Goal: Task Accomplishment & Management: Use online tool/utility

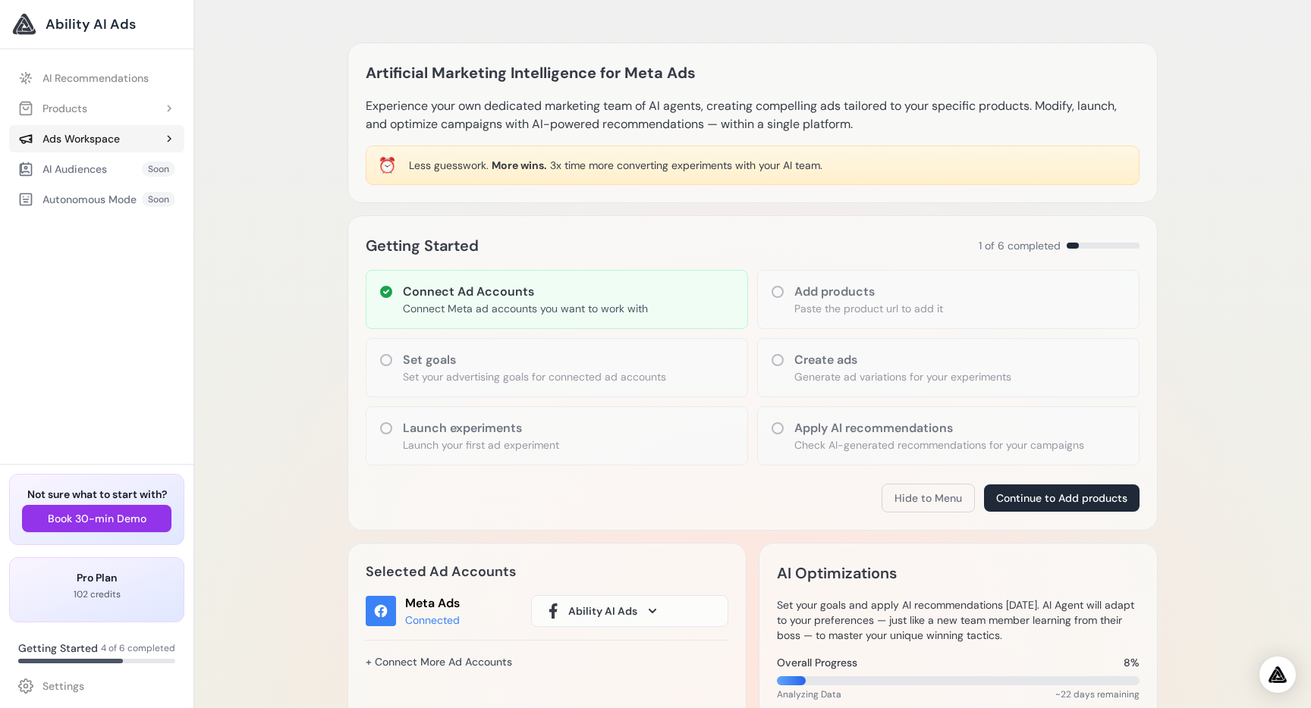
click at [86, 146] on div "Ads Workspace" at bounding box center [69, 138] width 102 height 15
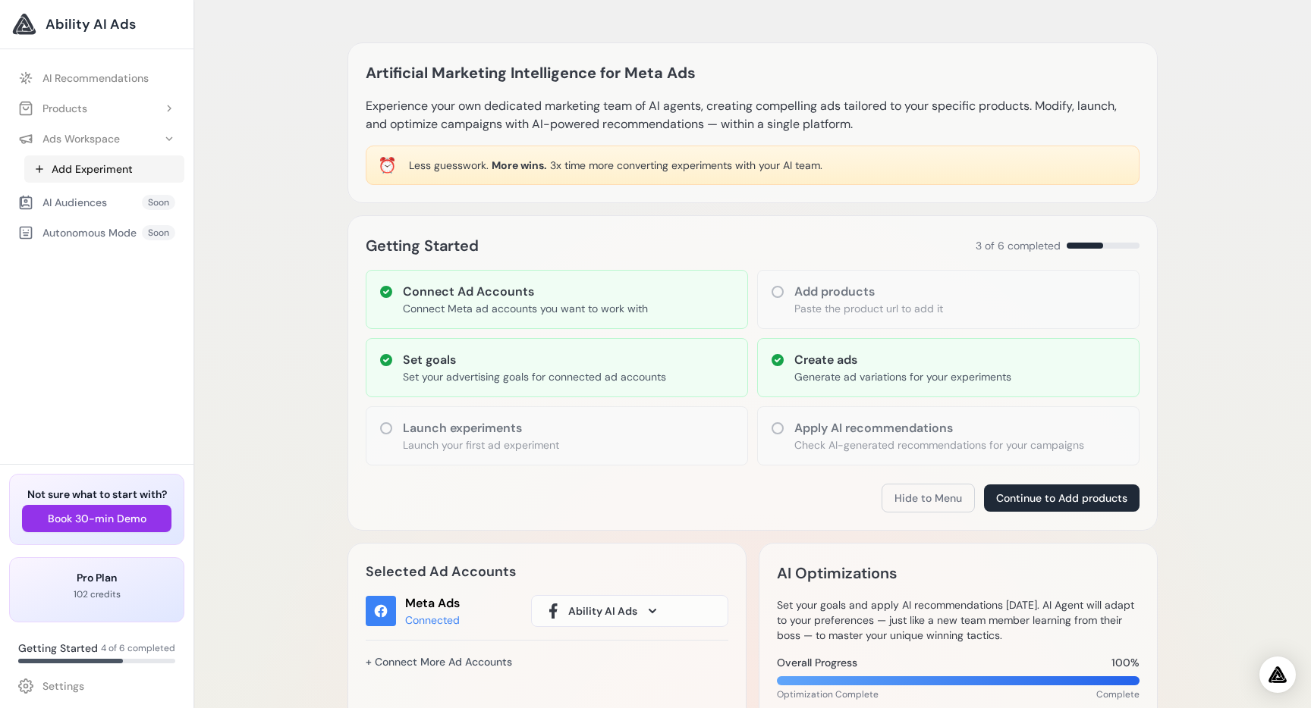
click at [86, 166] on link "Add Experiment" at bounding box center [104, 169] width 160 height 27
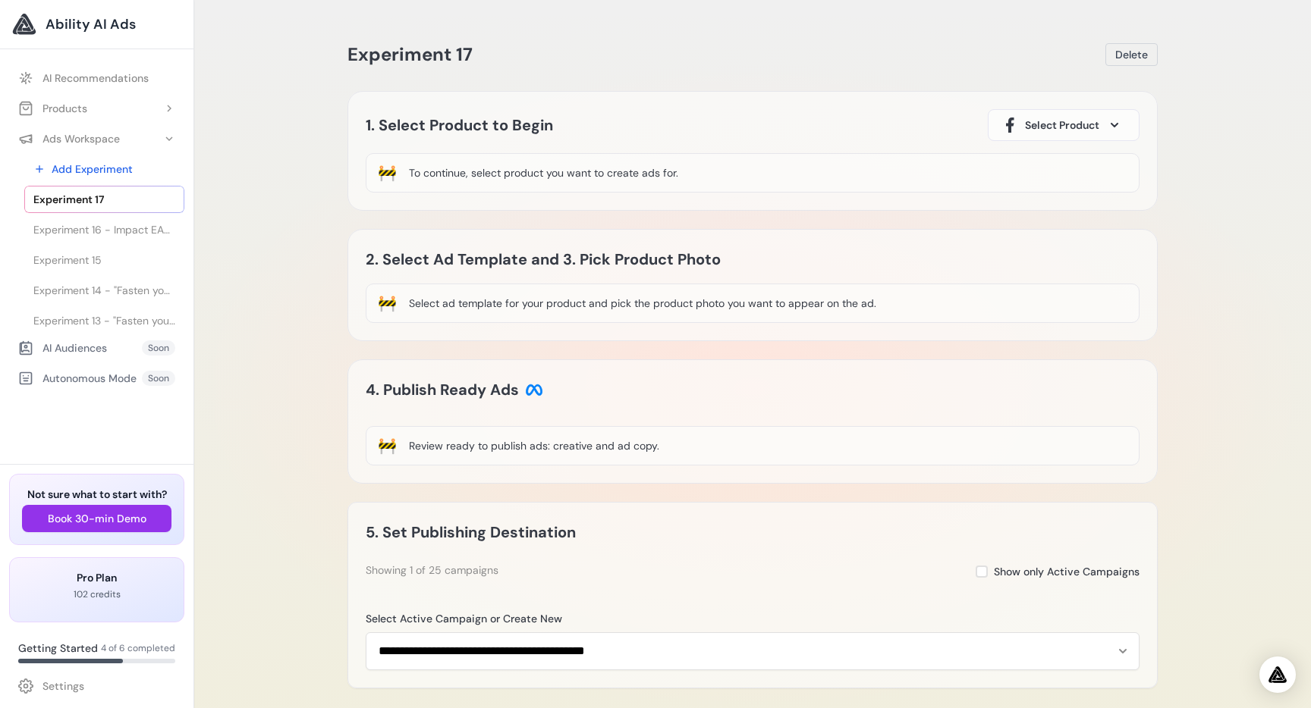
click at [1054, 125] on span "Select Product" at bounding box center [1062, 125] width 74 height 15
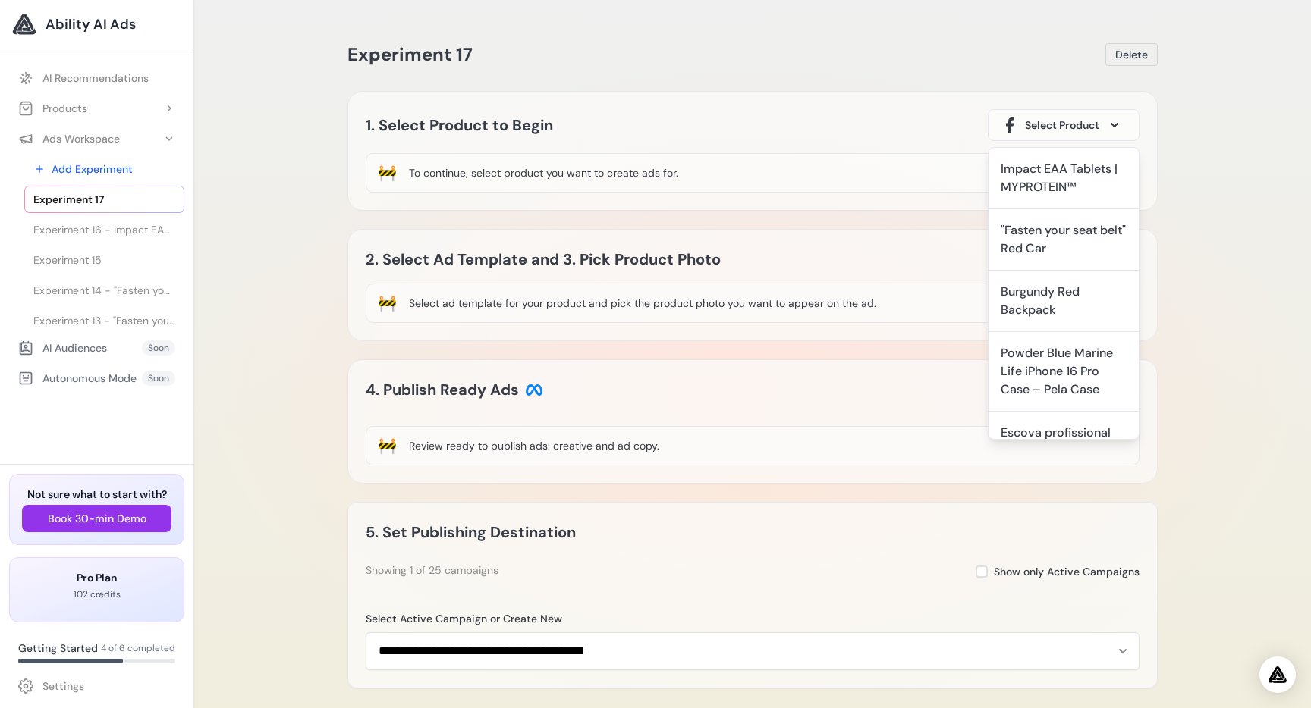
click at [795, 268] on div "2. Select Ad Template and 3. Pick Product Photo Image Video Coming Soon" at bounding box center [753, 259] width 774 height 24
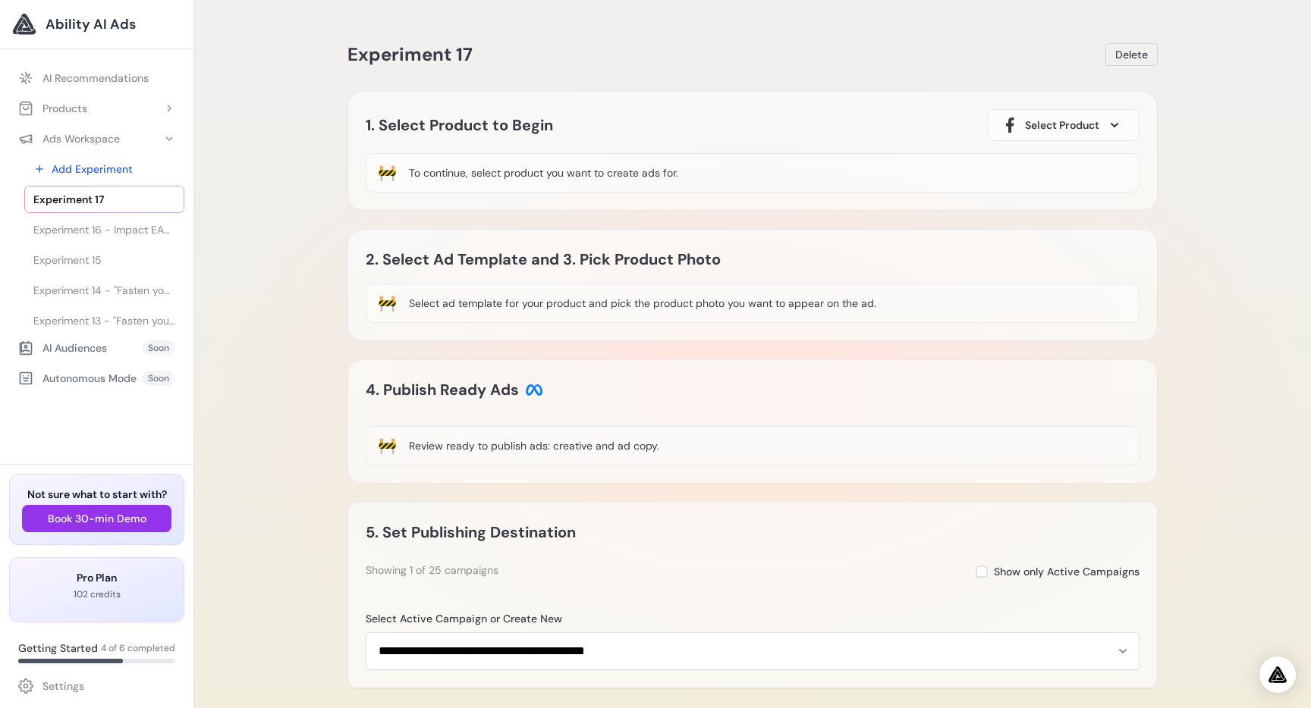
click at [1048, 121] on span "Select Product" at bounding box center [1062, 125] width 74 height 15
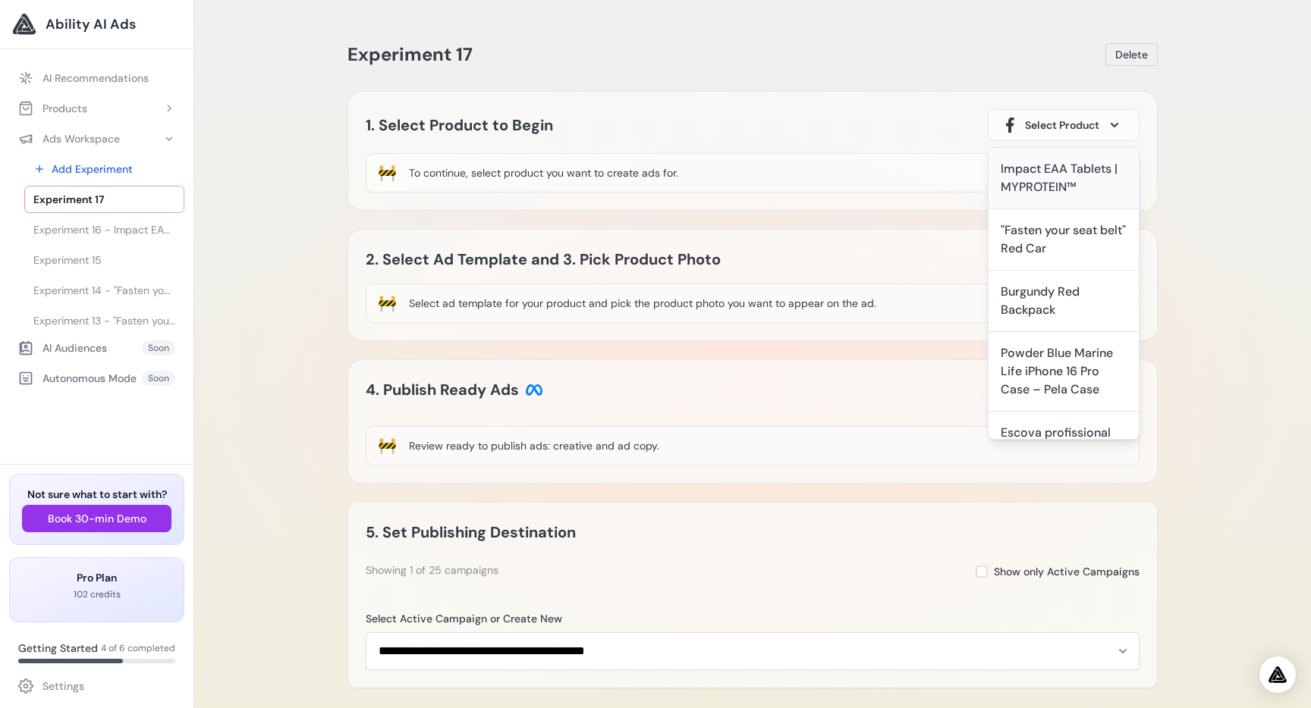
click at [1031, 183] on div "Impact EAA Tablets | MYPROTEIN™" at bounding box center [1064, 178] width 126 height 36
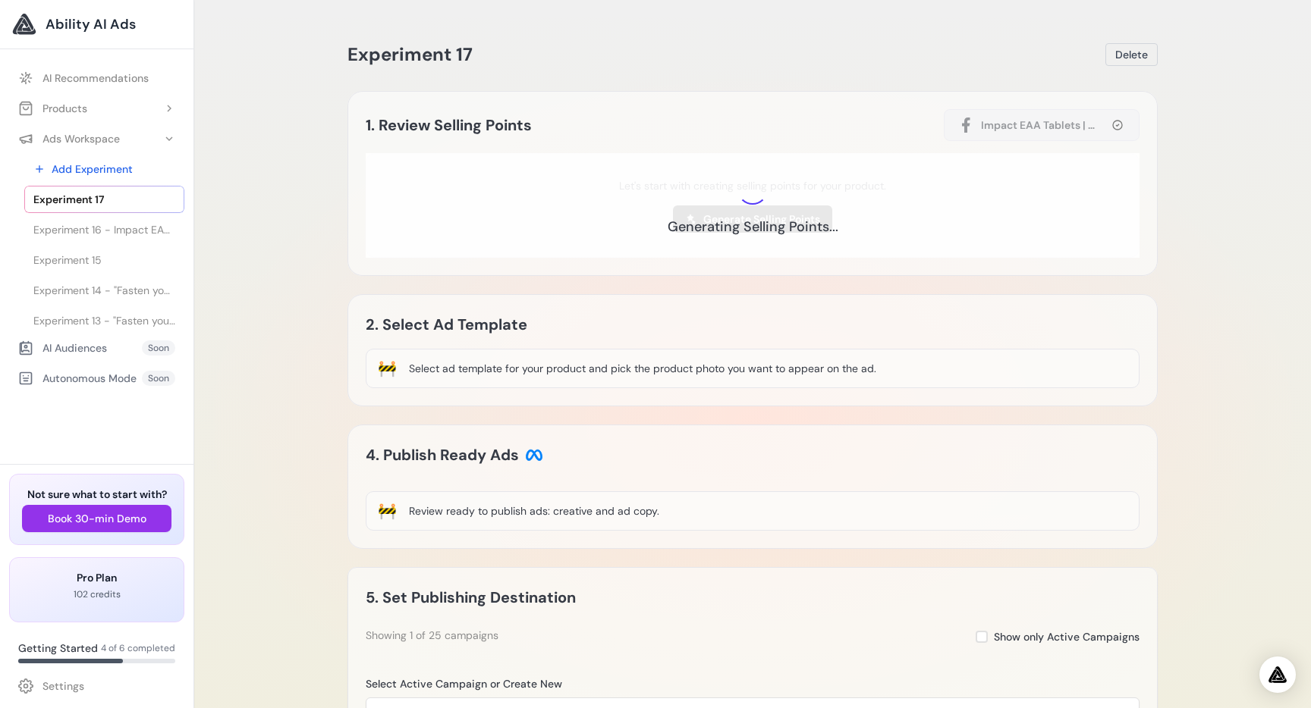
drag, startPoint x: 532, startPoint y: 326, endPoint x: 737, endPoint y: 329, distance: 204.8
click at [737, 329] on h2 "2. Select Ad Template" at bounding box center [559, 325] width 387 height 24
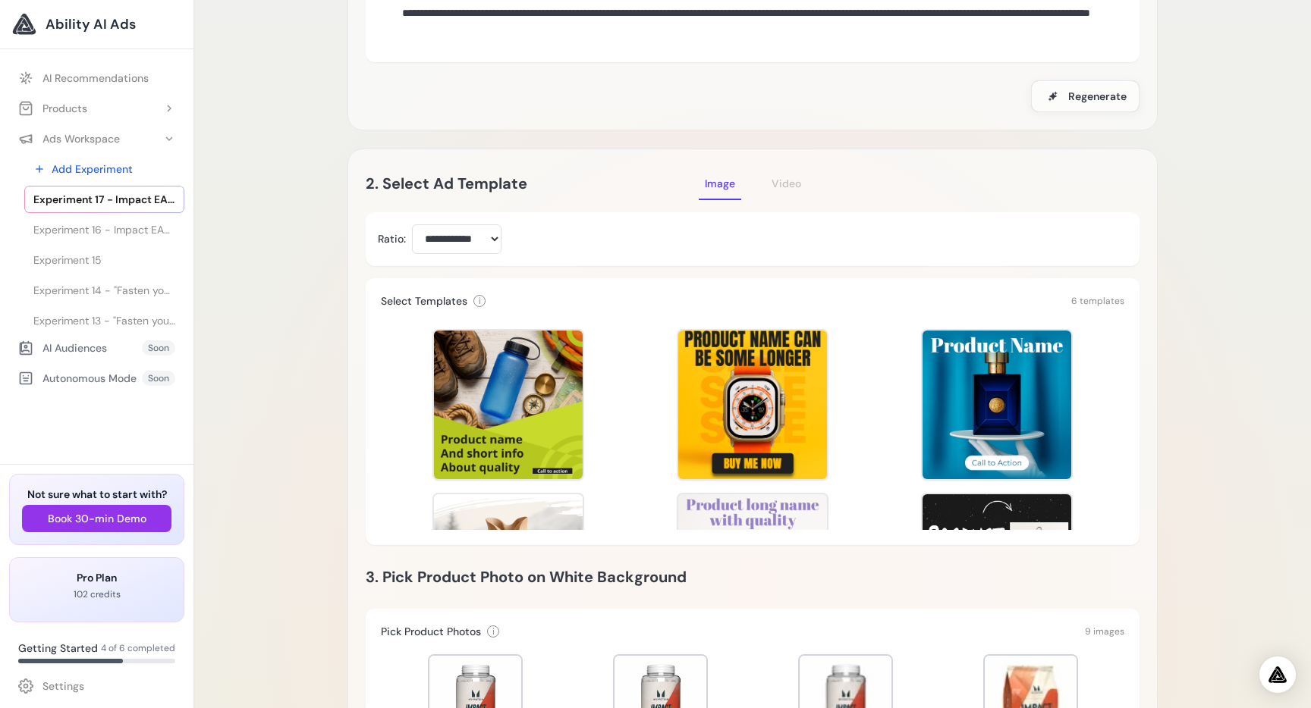
scroll to position [193, 0]
